Goal: Transaction & Acquisition: Purchase product/service

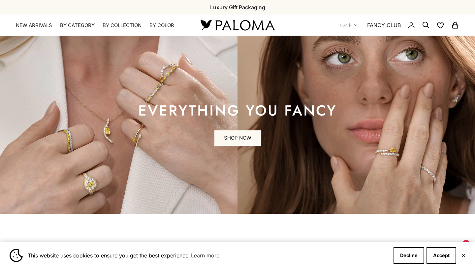
scroll to position [37, 0]
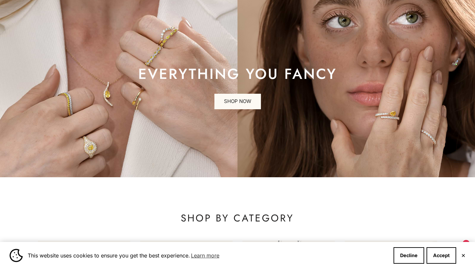
click at [464, 254] on button "✕" at bounding box center [463, 255] width 4 height 4
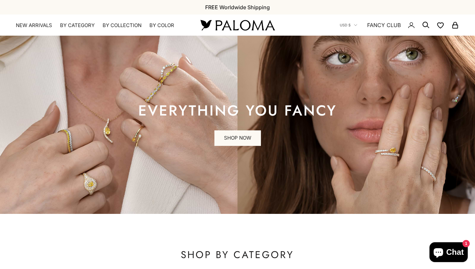
scroll to position [0, 0]
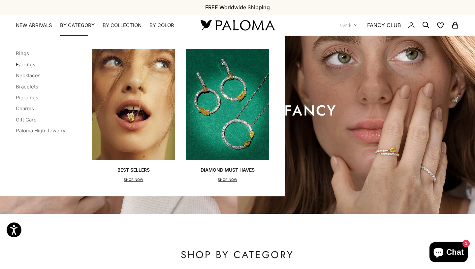
click at [23, 62] on link "Earrings" at bounding box center [25, 64] width 19 height 6
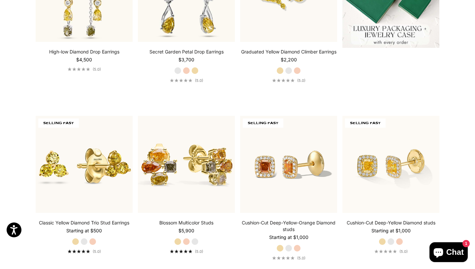
scroll to position [277, 0]
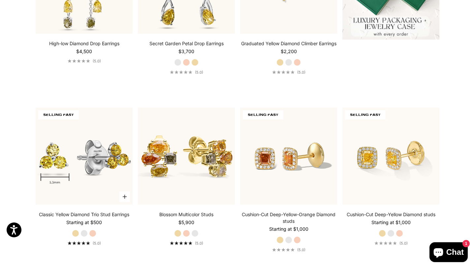
click at [80, 151] on img at bounding box center [84, 156] width 97 height 97
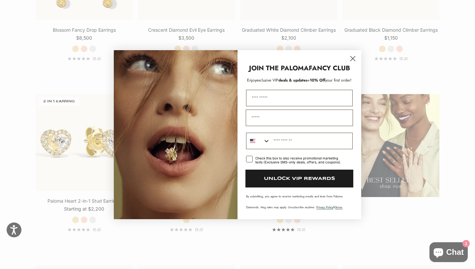
scroll to position [811, 0]
click at [354, 60] on icon "Close dialog" at bounding box center [353, 58] width 5 height 5
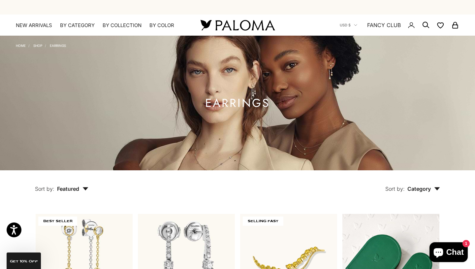
scroll to position [0, 0]
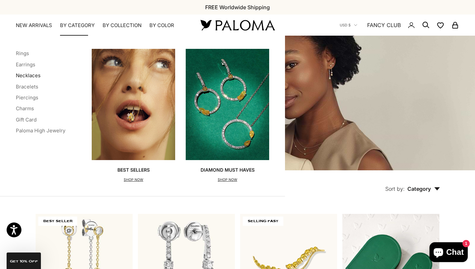
click at [27, 76] on link "Necklaces" at bounding box center [28, 75] width 25 height 6
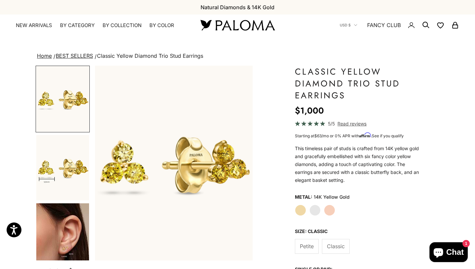
click at [78, 223] on img "Go to item 4" at bounding box center [62, 235] width 53 height 65
